Goal: Information Seeking & Learning: Learn about a topic

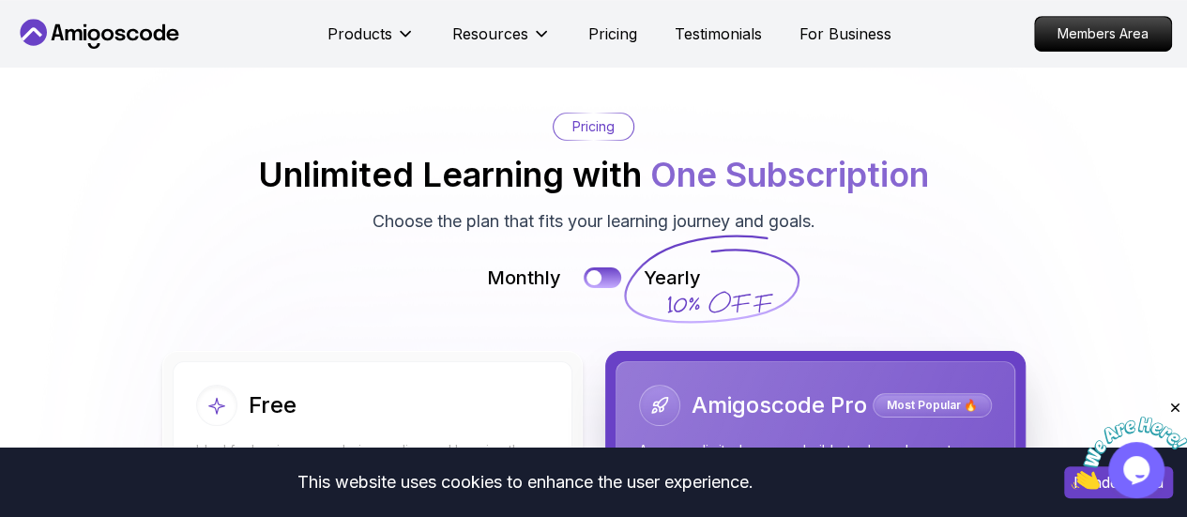
click at [616, 20] on div "Products Resources Pricing Testimonials For Business" at bounding box center [610, 34] width 564 height 38
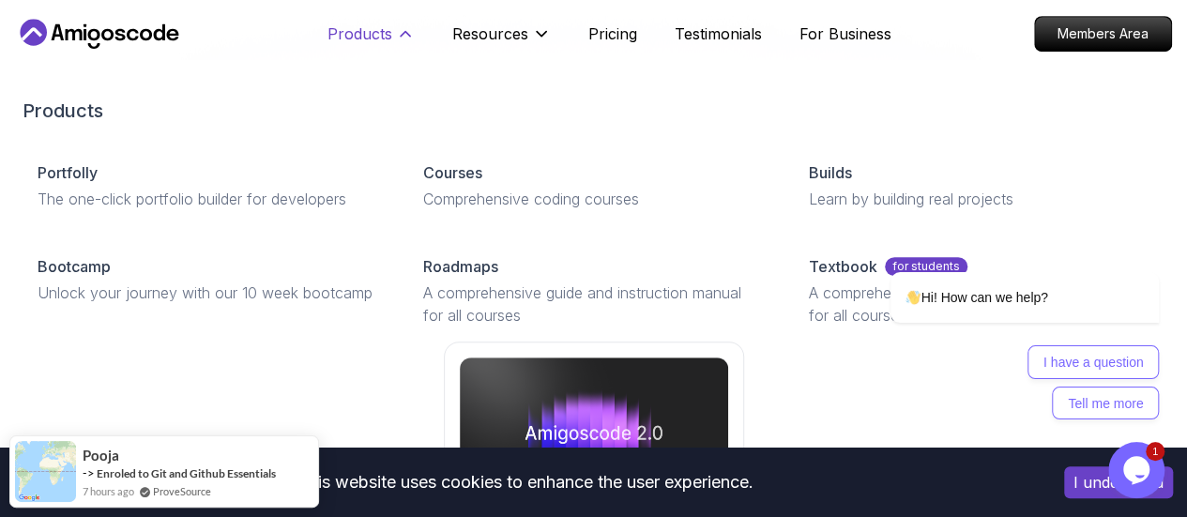
click at [365, 32] on p "Products" at bounding box center [360, 34] width 65 height 23
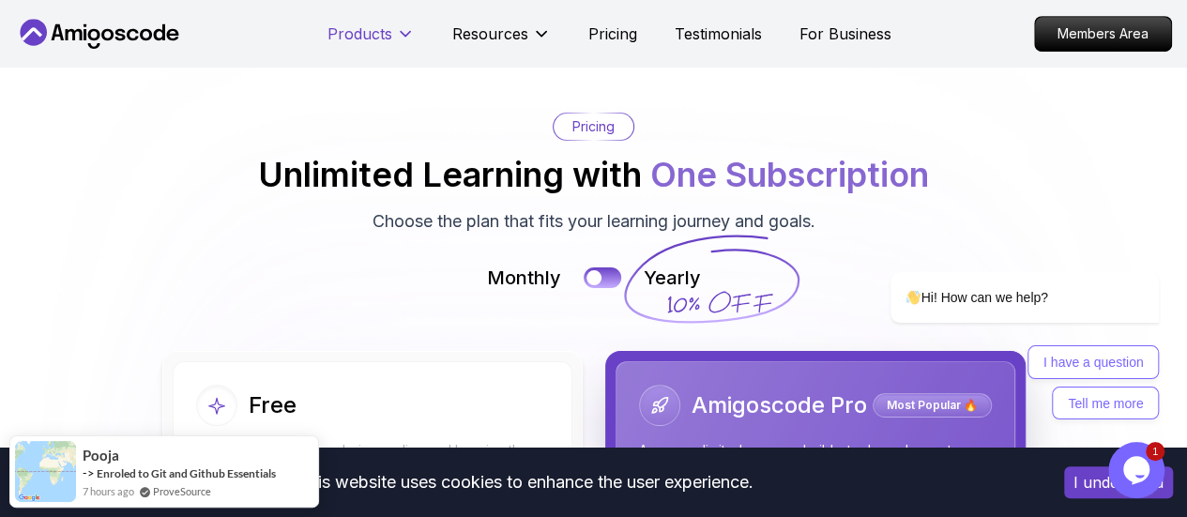
click at [365, 32] on p "Products" at bounding box center [360, 34] width 65 height 23
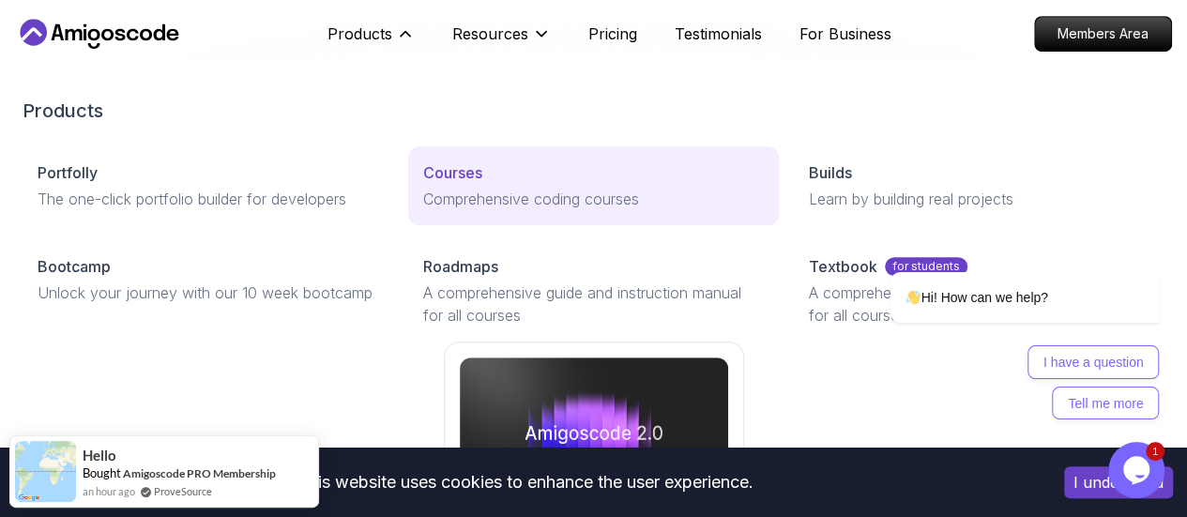
click at [423, 184] on p "Courses" at bounding box center [452, 172] width 59 height 23
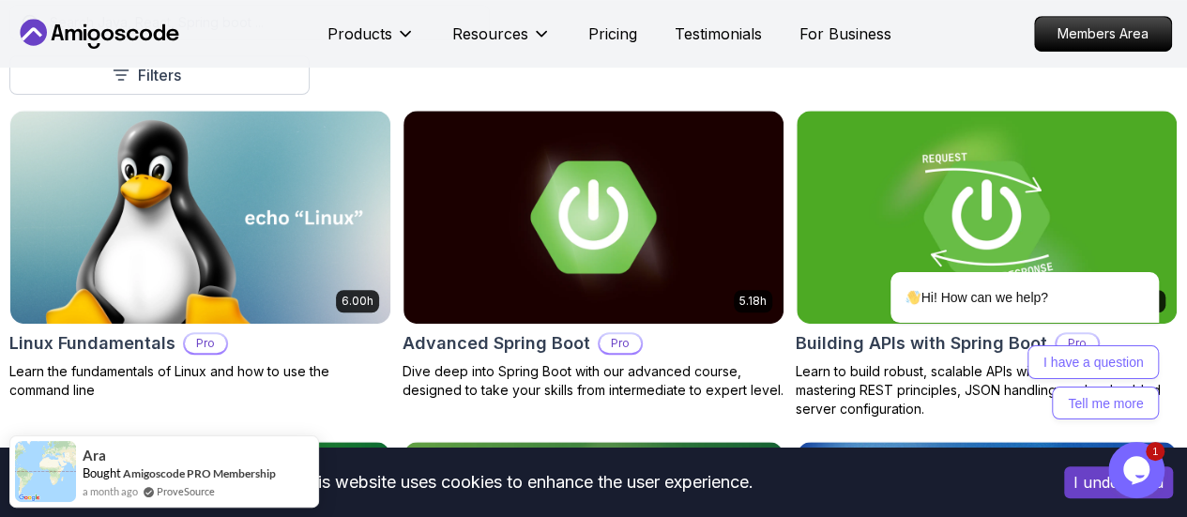
scroll to position [563, 0]
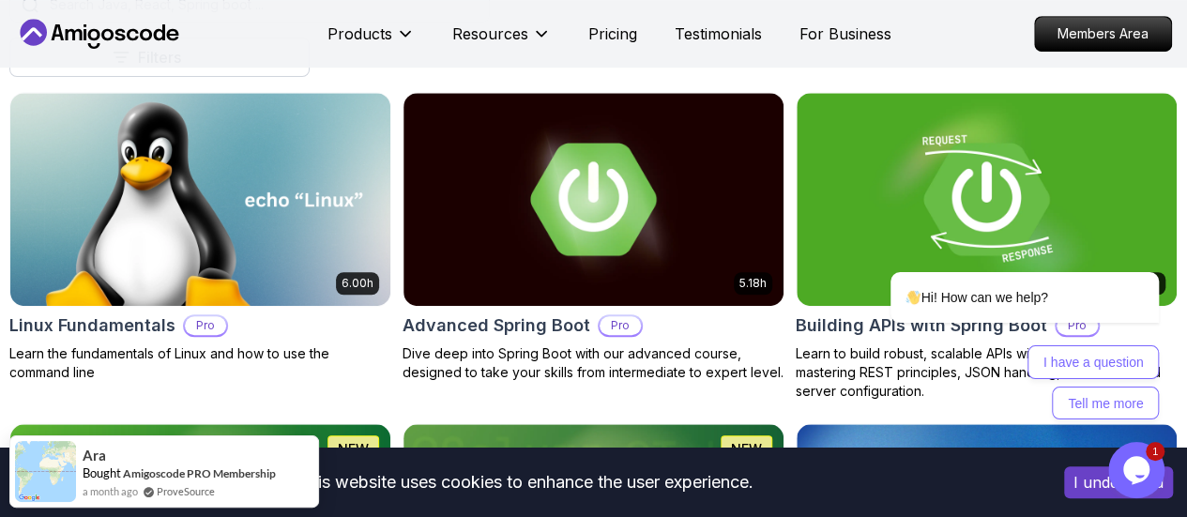
click at [0, 0] on p "Pro" at bounding box center [0, 0] width 0 height 0
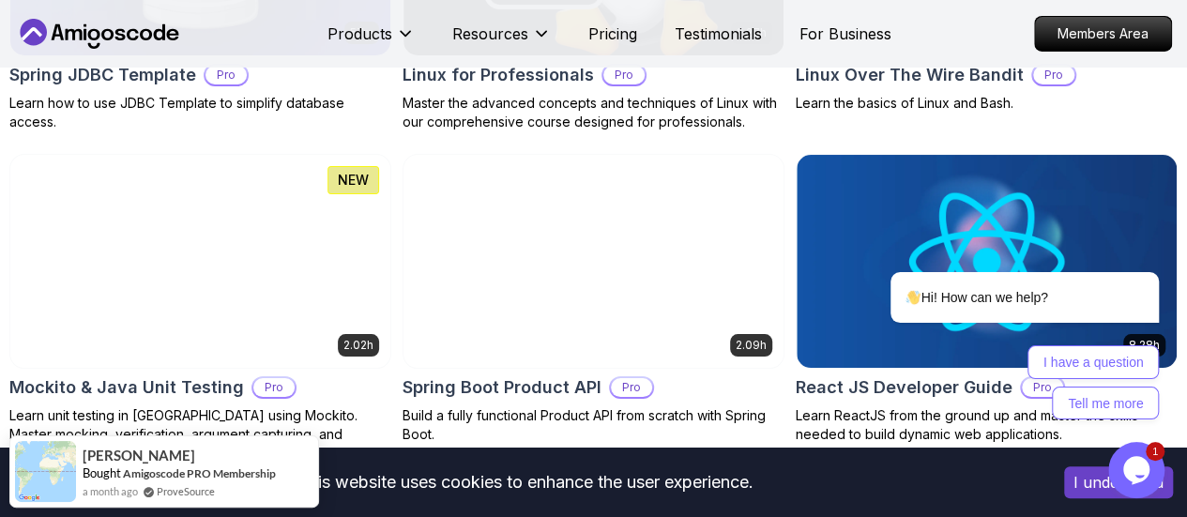
scroll to position [3192, 0]
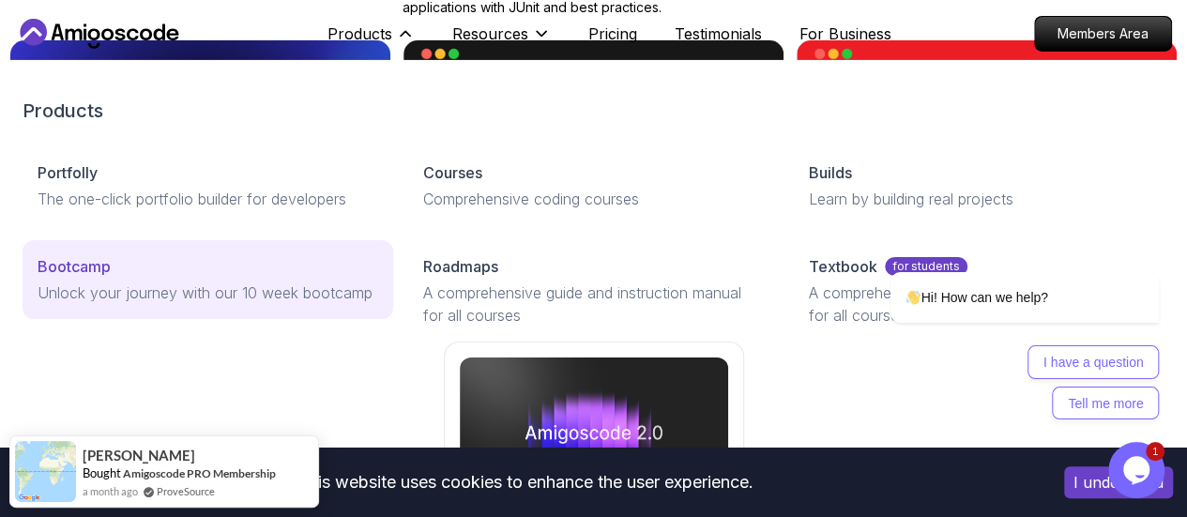
click at [127, 278] on div "Bootcamp" at bounding box center [208, 266] width 341 height 23
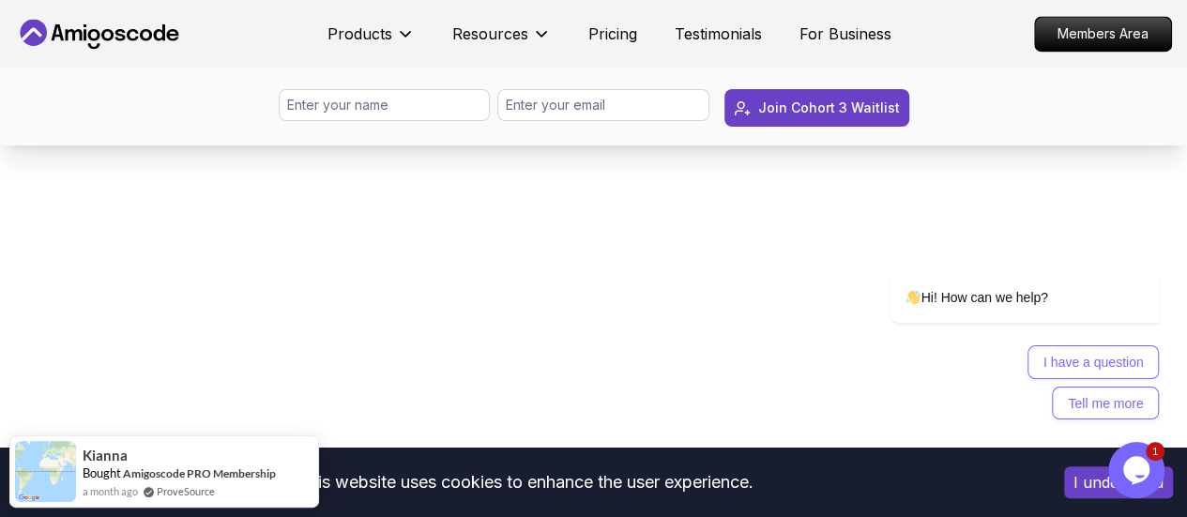
scroll to position [1877, 0]
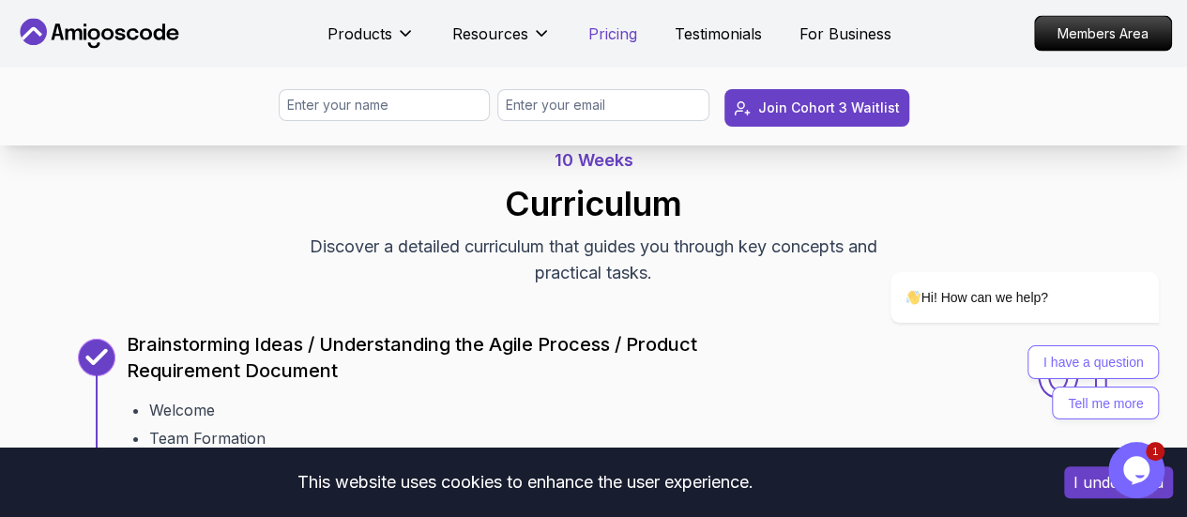
click at [610, 35] on p "Pricing" at bounding box center [613, 34] width 49 height 23
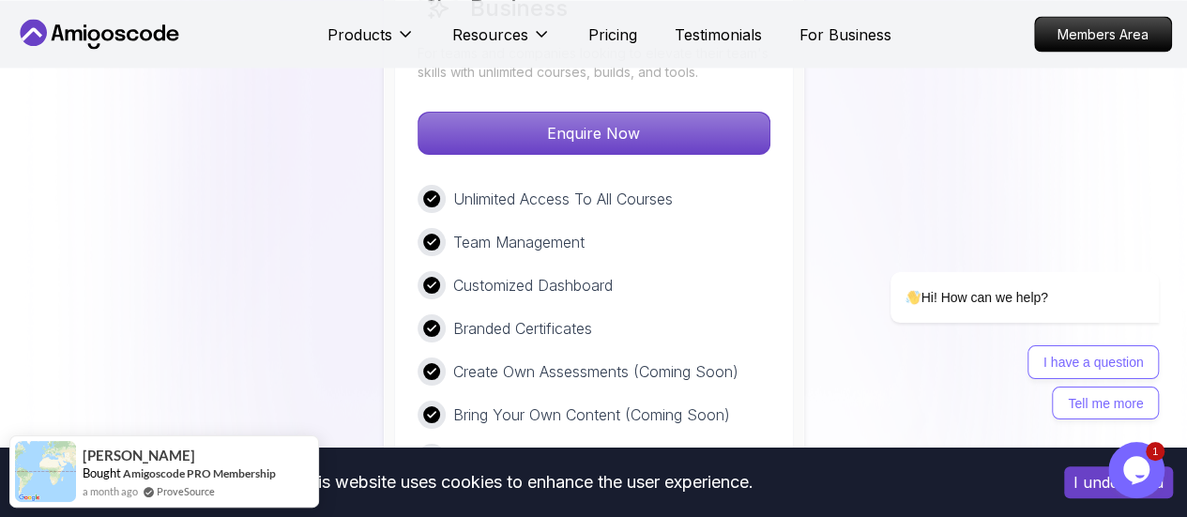
scroll to position [5493, 0]
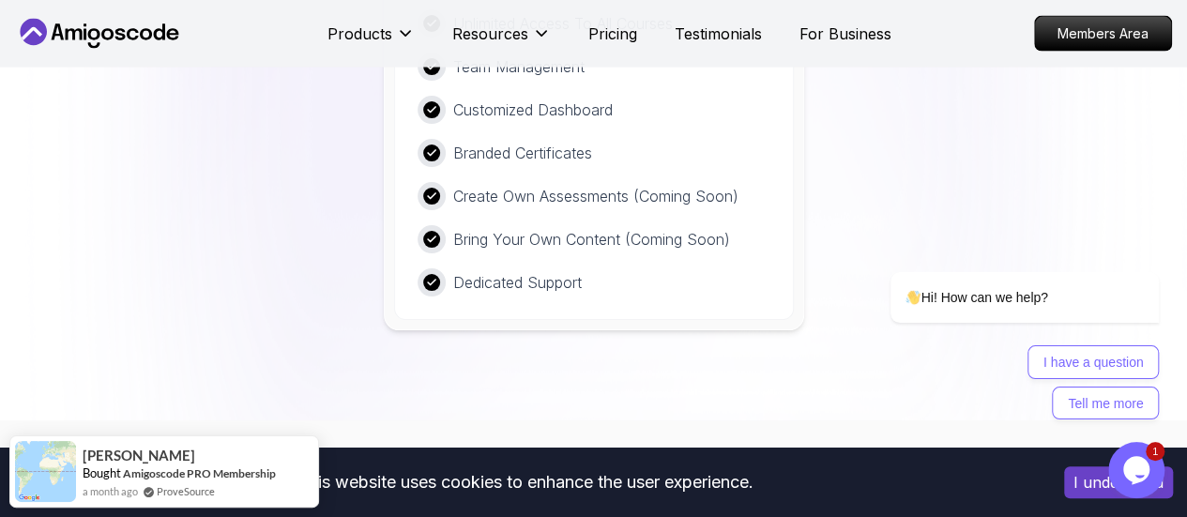
click at [78, 41] on icon at bounding box center [99, 34] width 169 height 30
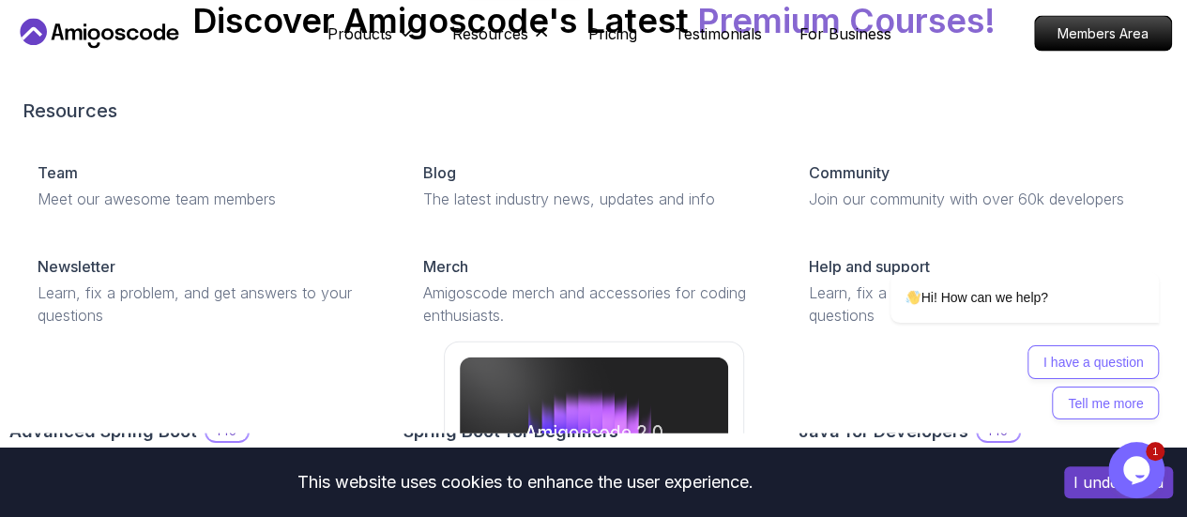
scroll to position [1416, 0]
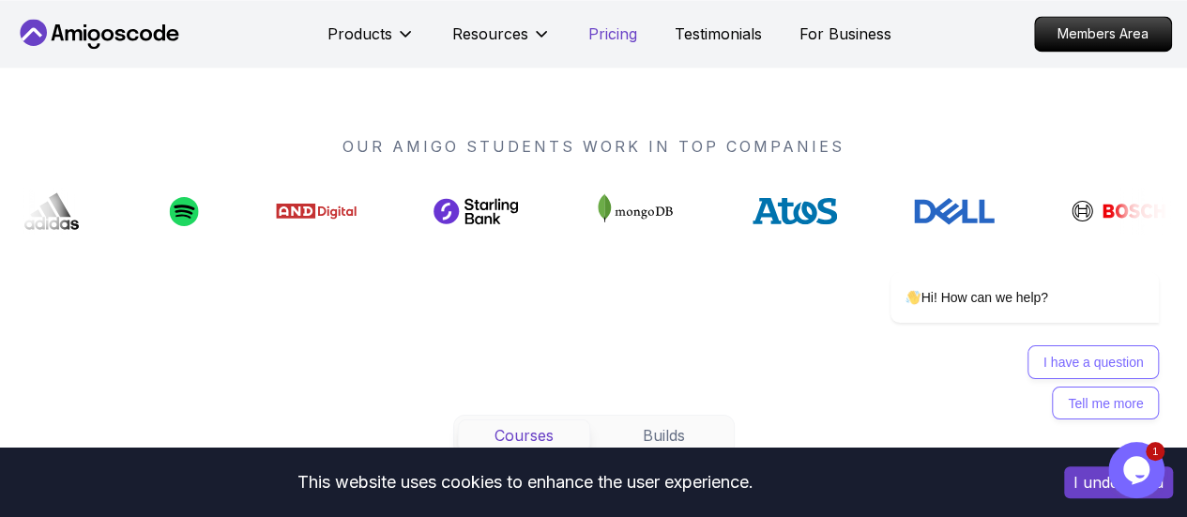
click at [611, 35] on p "Pricing" at bounding box center [613, 34] width 49 height 23
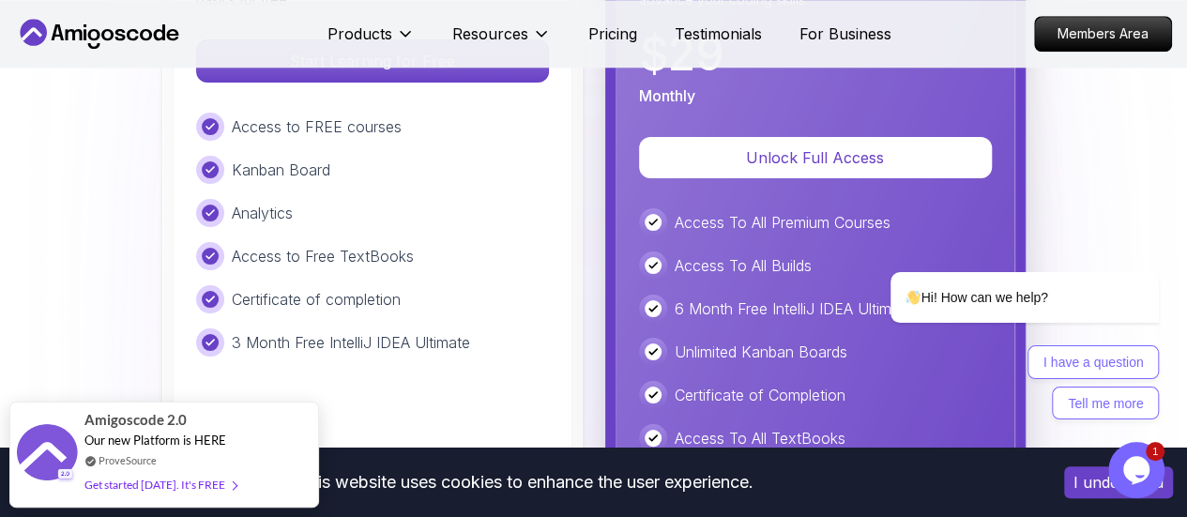
scroll to position [4367, 0]
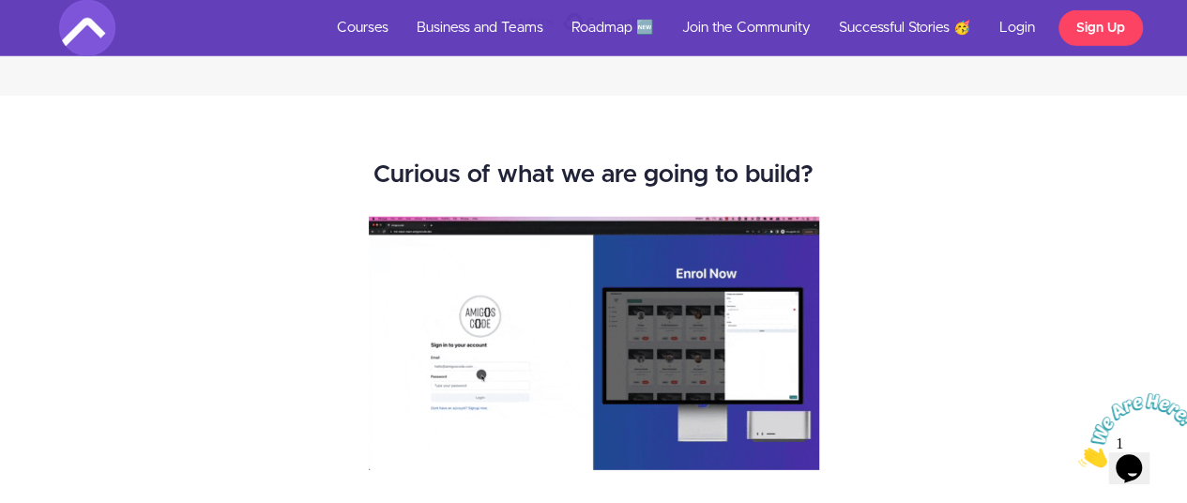
scroll to position [2628, 0]
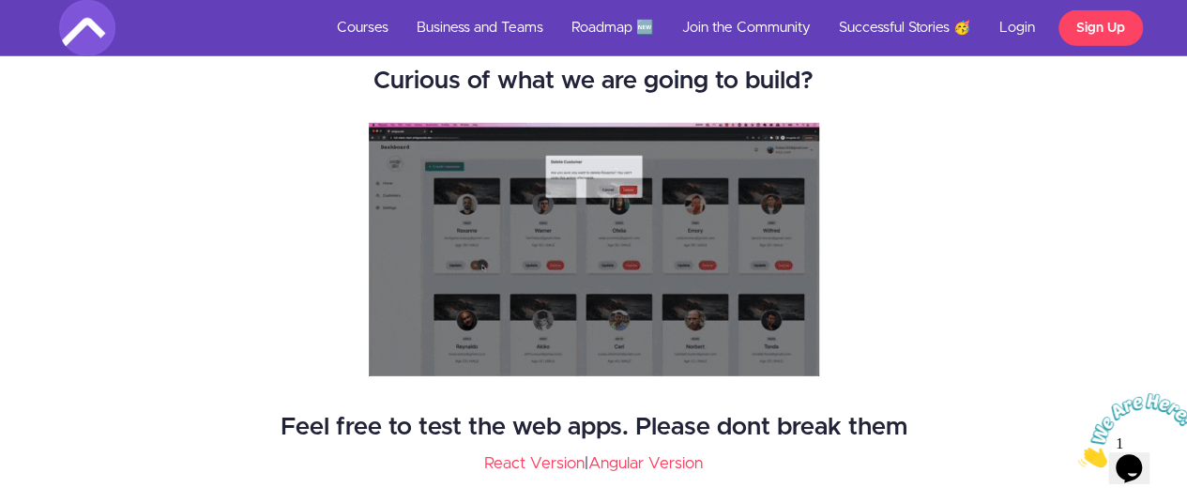
click at [498, 284] on img at bounding box center [594, 249] width 451 height 253
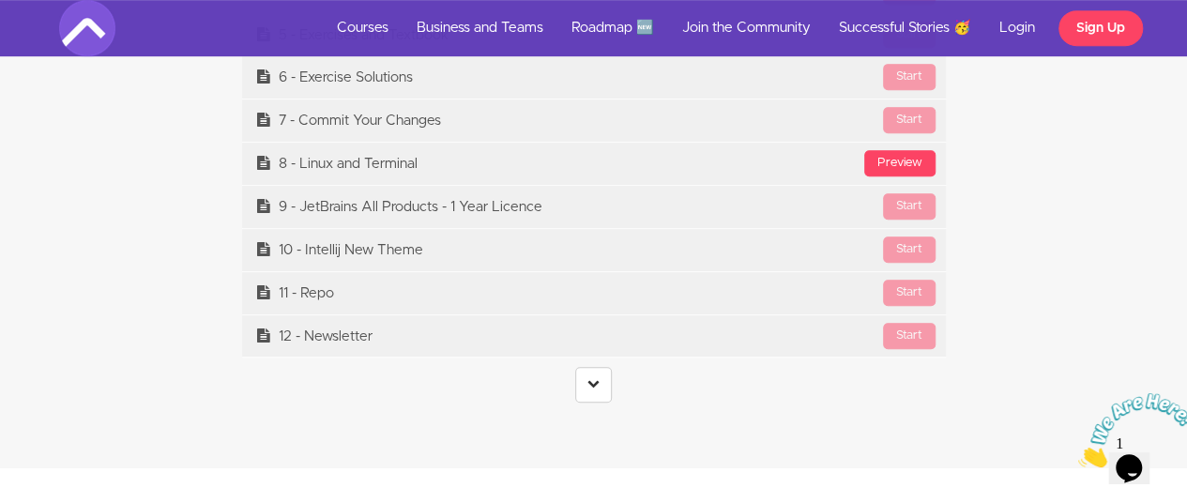
scroll to position [7698, 0]
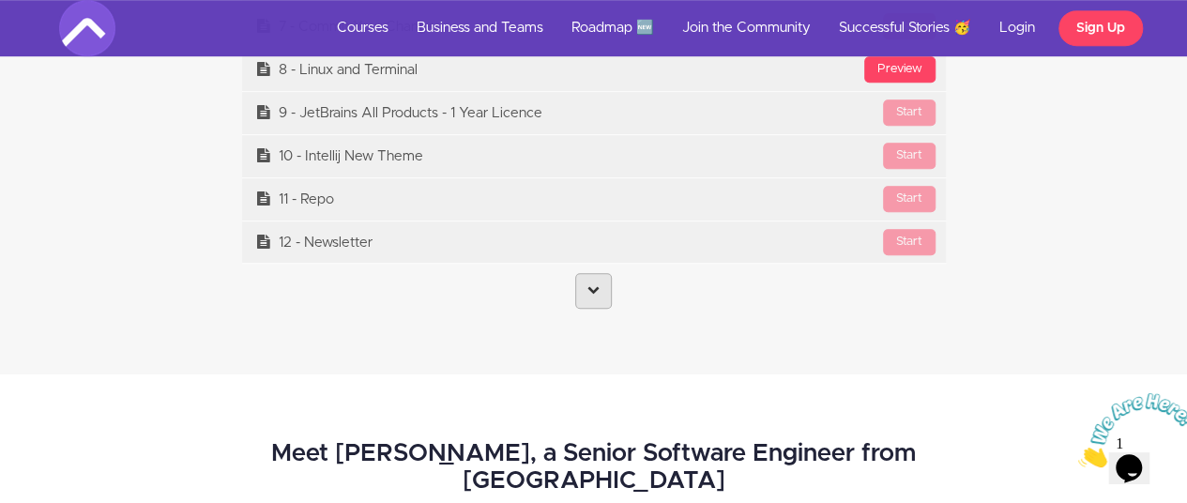
click at [586, 284] on link at bounding box center [593, 291] width 37 height 36
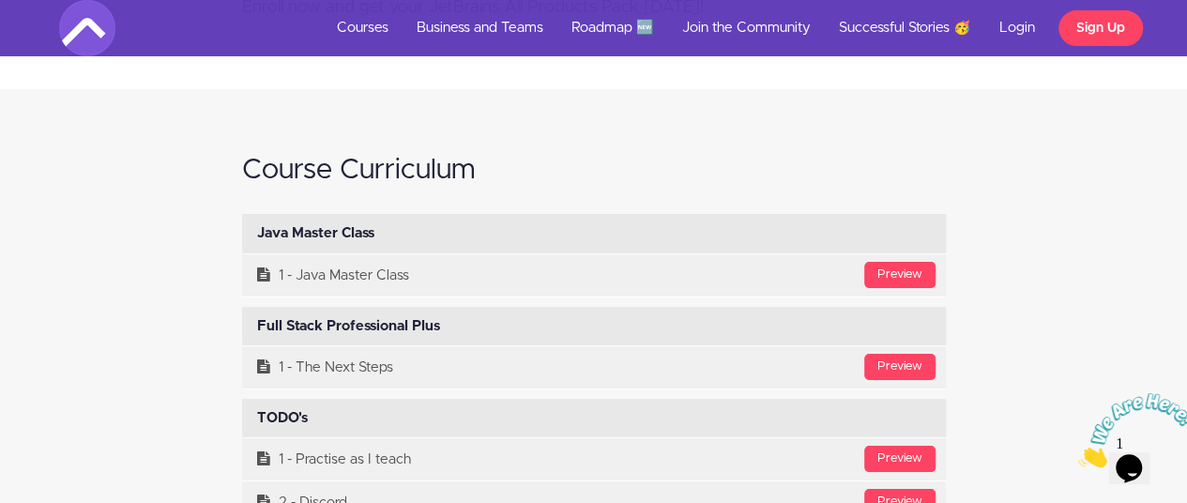
scroll to position [7010, 0]
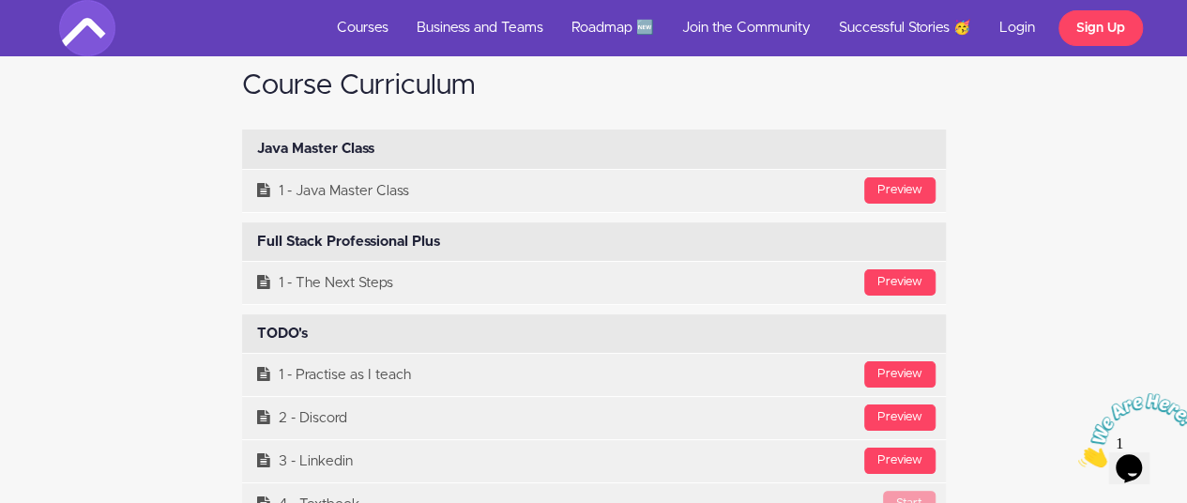
scroll to position [7103, 0]
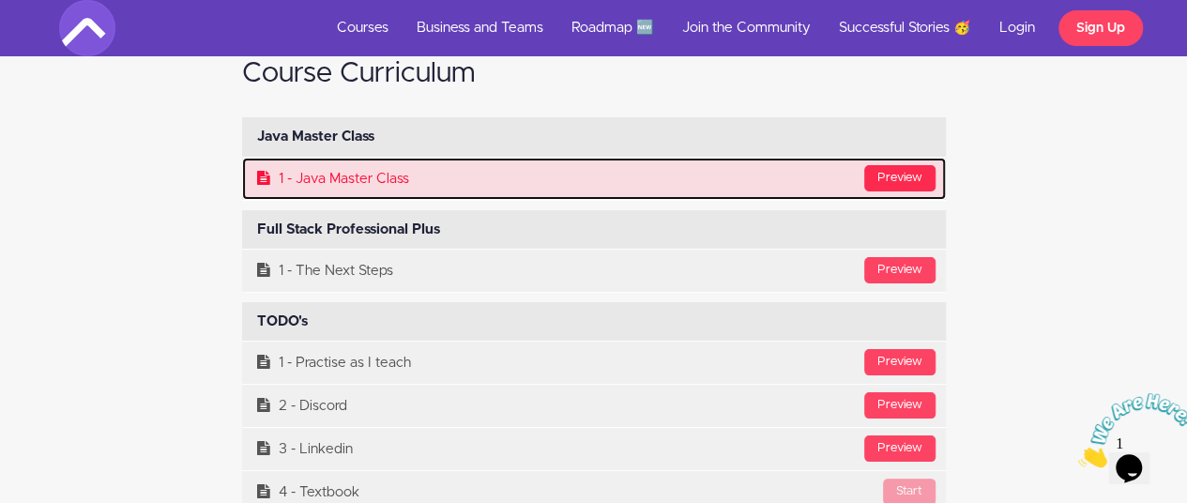
click at [903, 169] on div "Preview" at bounding box center [900, 178] width 71 height 26
